Goal: Find contact information: Find contact information

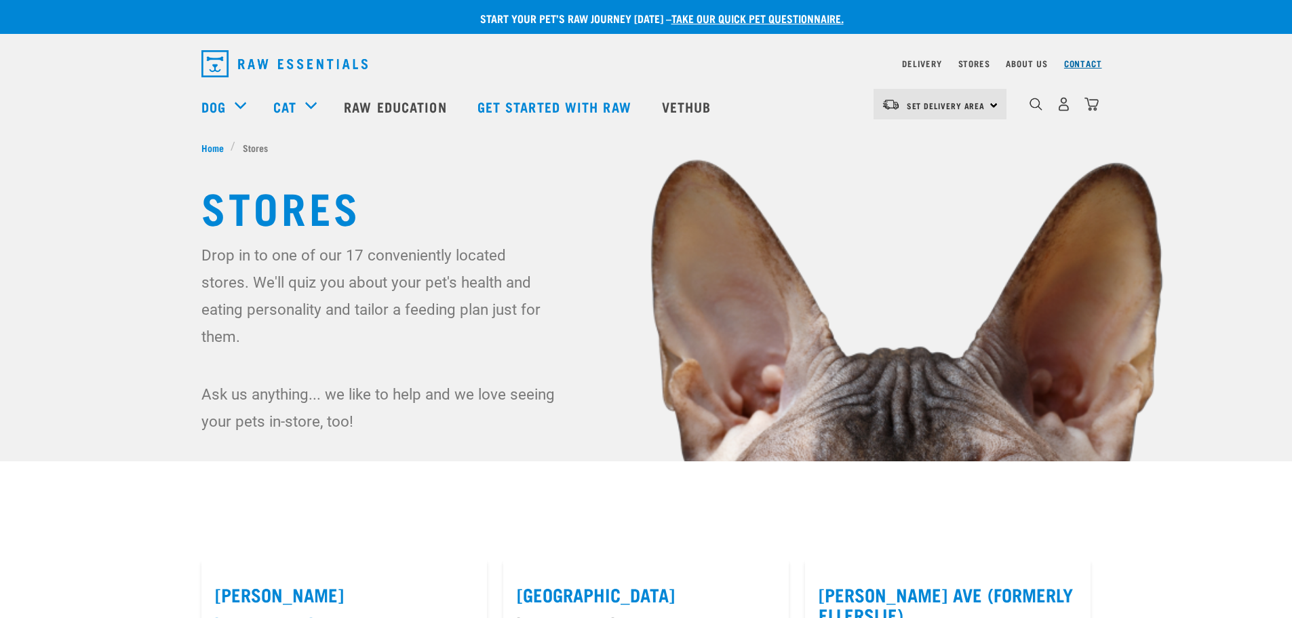
click at [1085, 64] on link "Contact" at bounding box center [1083, 63] width 38 height 5
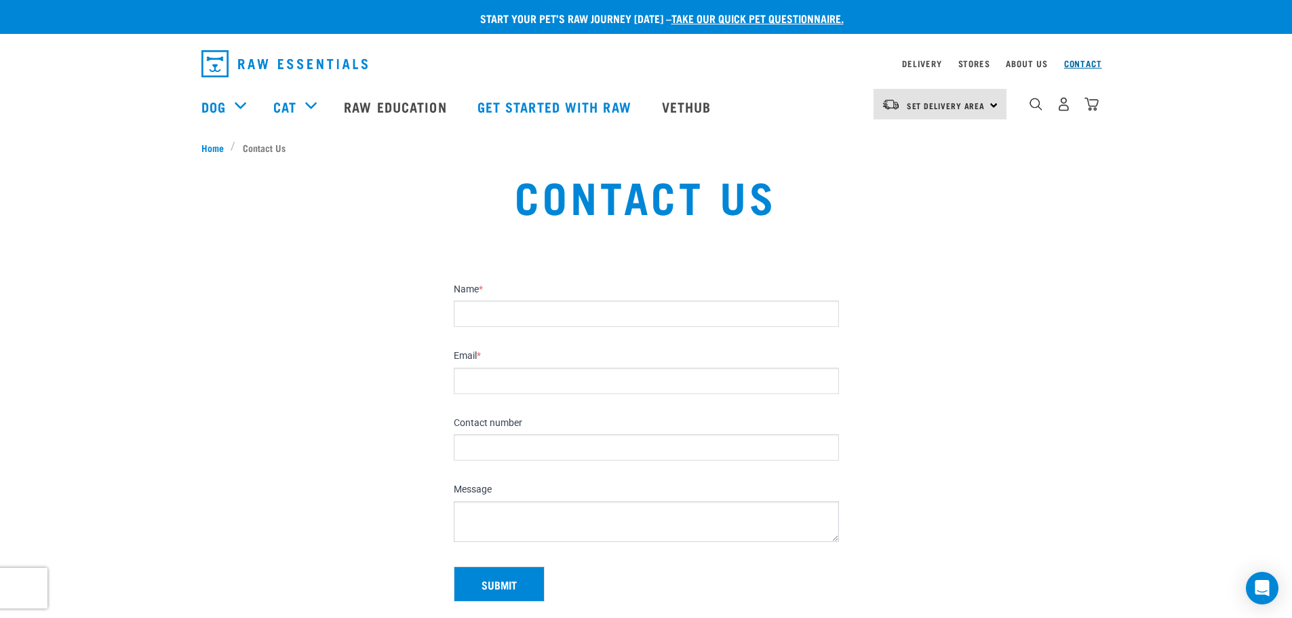
click at [1082, 66] on link "Contact" at bounding box center [1083, 63] width 38 height 5
